Goal: Transaction & Acquisition: Subscribe to service/newsletter

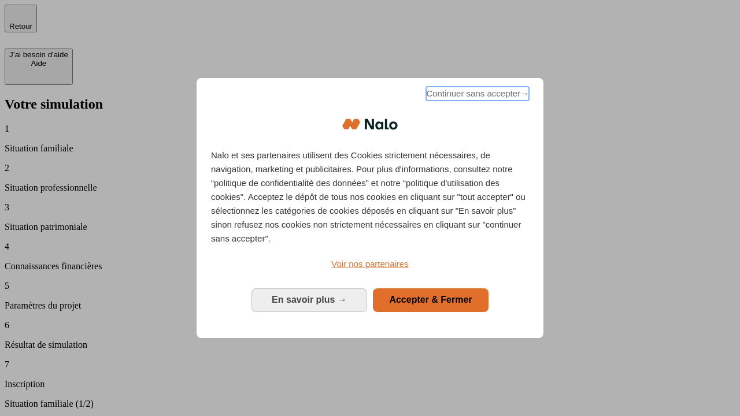
click at [476, 95] on span "Continuer sans accepter →" at bounding box center [477, 94] width 103 height 14
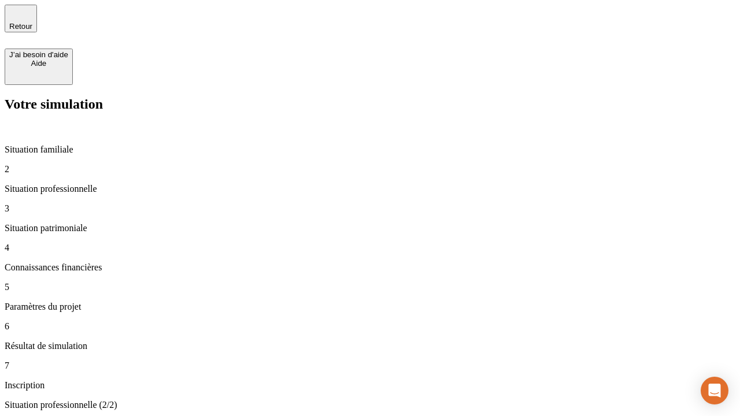
type input "30 000"
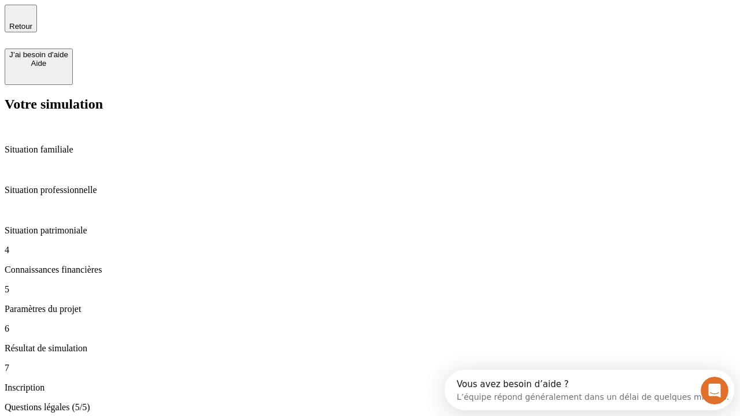
type input "25"
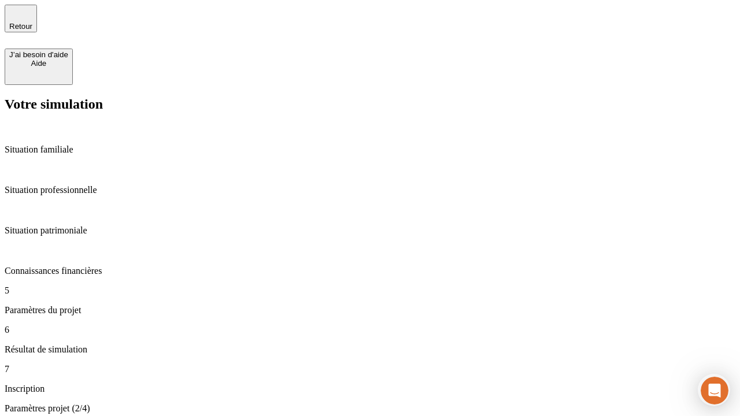
type input "5"
type input "1 000"
type input "640"
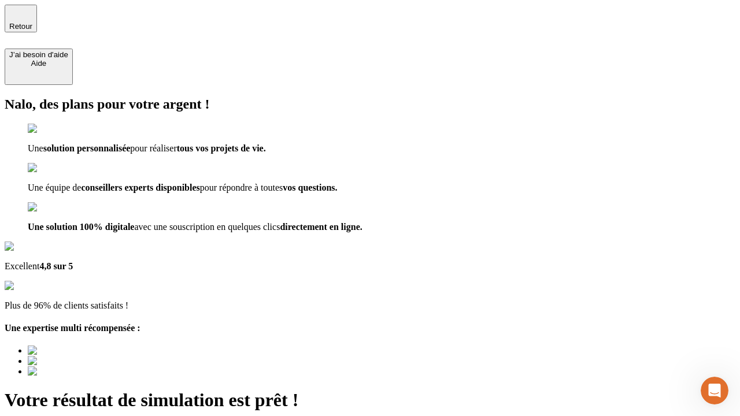
type input "[EMAIL_ADDRESS][PERSON_NAME][DOMAIN_NAME]"
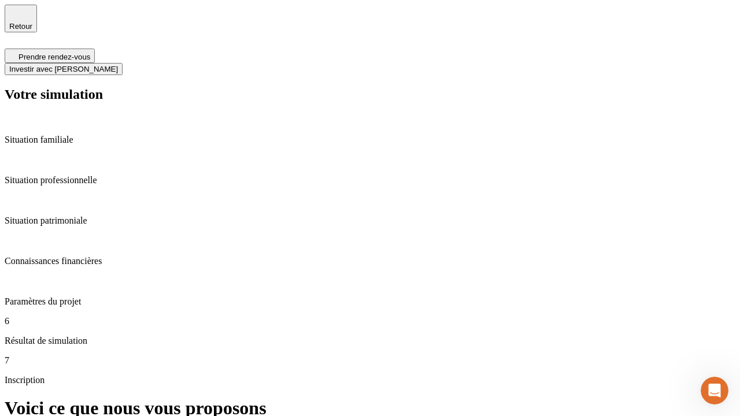
click at [118, 65] on span "Investir avec [PERSON_NAME]" at bounding box center [63, 69] width 109 height 9
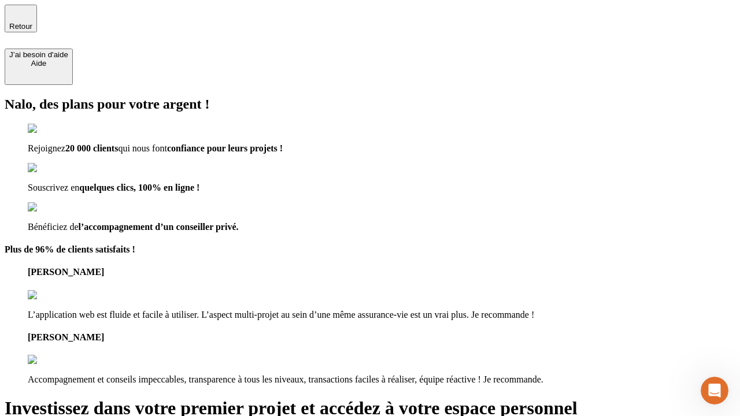
type input "[EMAIL_ADDRESS][PERSON_NAME][DOMAIN_NAME]"
